Goal: Task Accomplishment & Management: Use online tool/utility

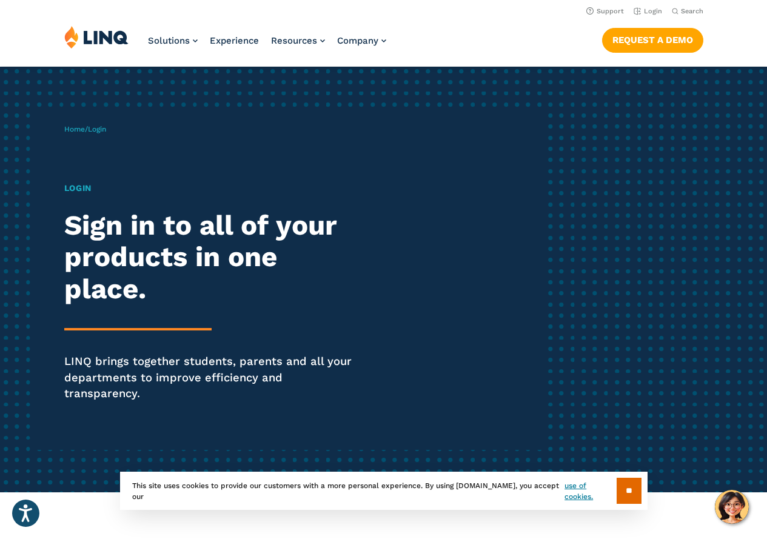
click at [79, 186] on h1 "Login" at bounding box center [211, 188] width 295 height 13
click at [76, 191] on h1 "Login" at bounding box center [211, 188] width 295 height 13
click at [76, 189] on h1 "Login" at bounding box center [211, 188] width 295 height 13
click at [115, 238] on h2 "Sign in to all of your products in one place." at bounding box center [211, 258] width 295 height 96
click at [163, 230] on h2 "Sign in to all of your products in one place." at bounding box center [211, 258] width 295 height 96
